Goal: Navigation & Orientation: Go to known website

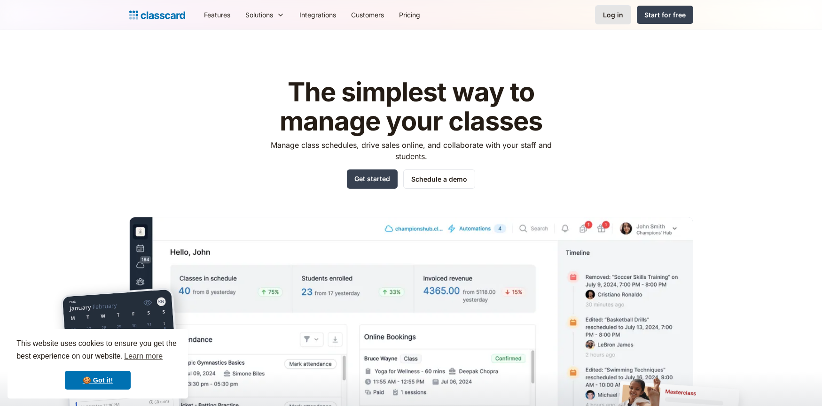
click at [614, 15] on div "Log in" at bounding box center [613, 15] width 20 height 10
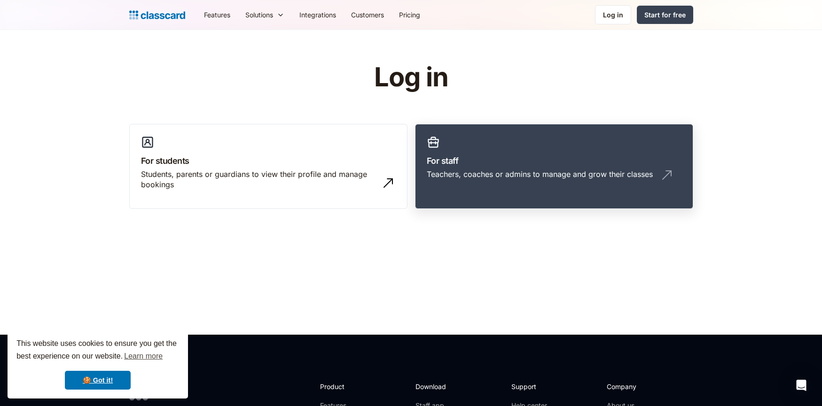
click at [515, 146] on link "For staff Teachers, coaches or admins to manage and grow their classes" at bounding box center [554, 167] width 278 height 86
